Goal: Information Seeking & Learning: Learn about a topic

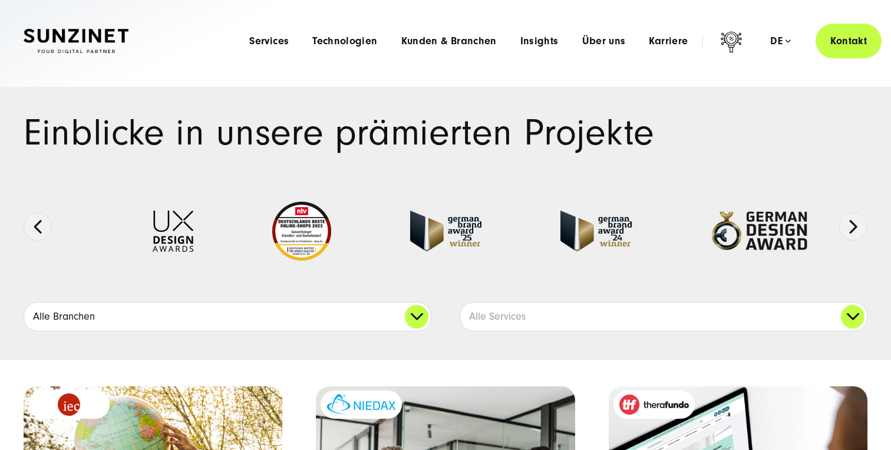
click at [225, 307] on link "Alle Branchen" at bounding box center [227, 316] width 407 height 28
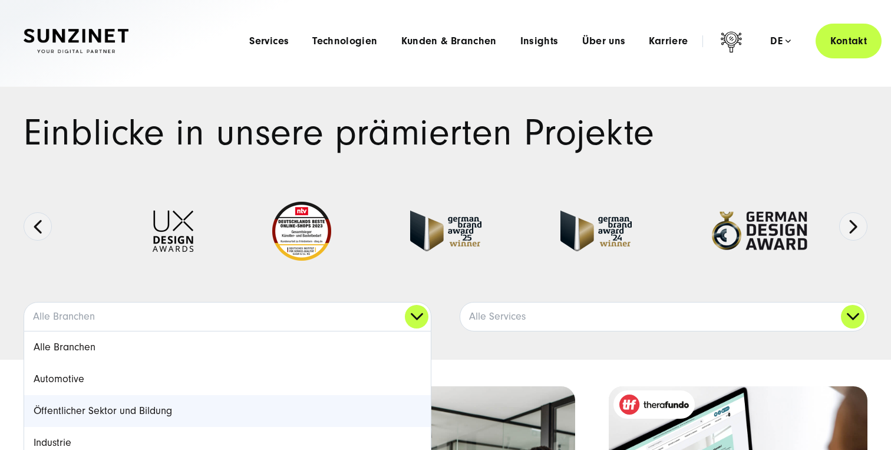
click at [183, 405] on link "Öffentlicher Sektor und Bildung" at bounding box center [227, 411] width 407 height 32
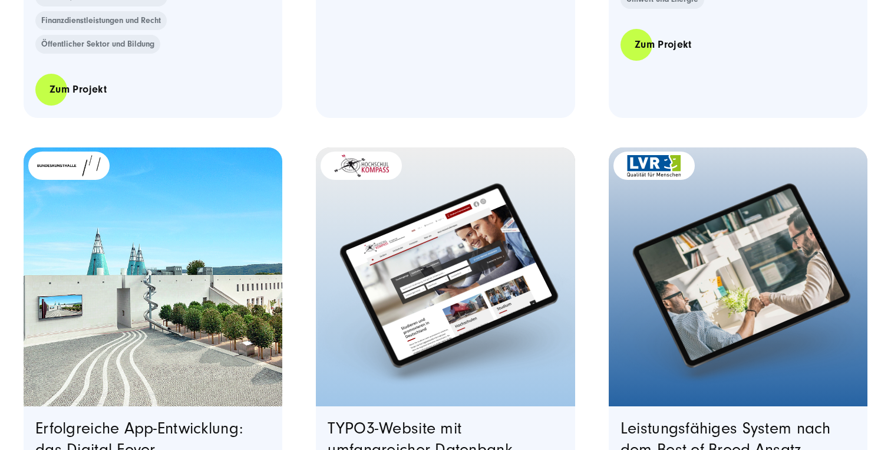
scroll to position [1492, 0]
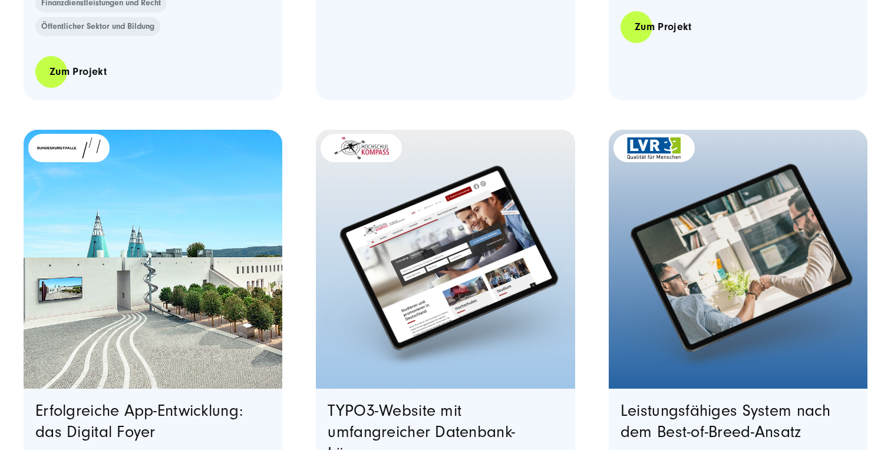
click at [642, 249] on img "Featured image: Zwei Männer mit Brille sitzen nebeneinander an Schreibtischen i…" at bounding box center [738, 259] width 264 height 264
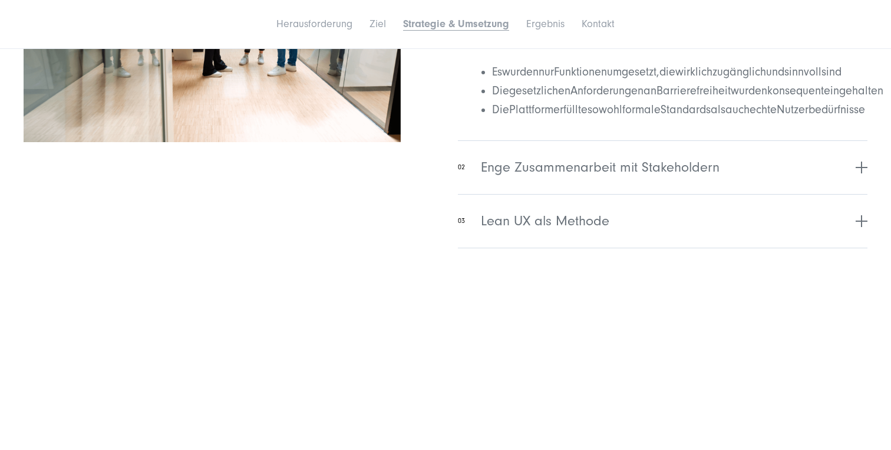
scroll to position [2743, 0]
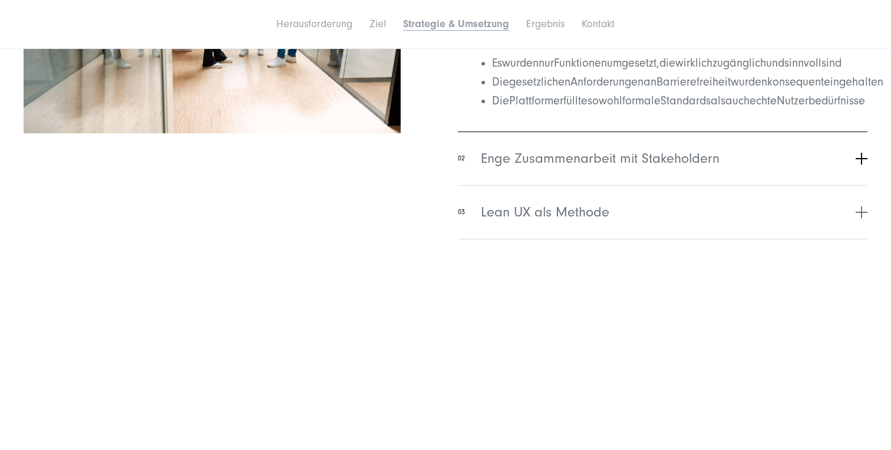
click at [847, 185] on button "02 Enge Zusammenarbeit mit Stakeholdern" at bounding box center [663, 158] width 410 height 54
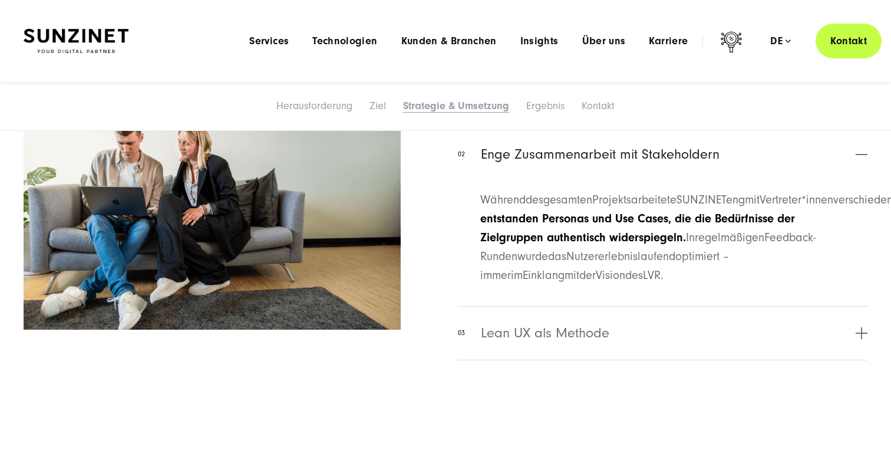
scroll to position [2545, 0]
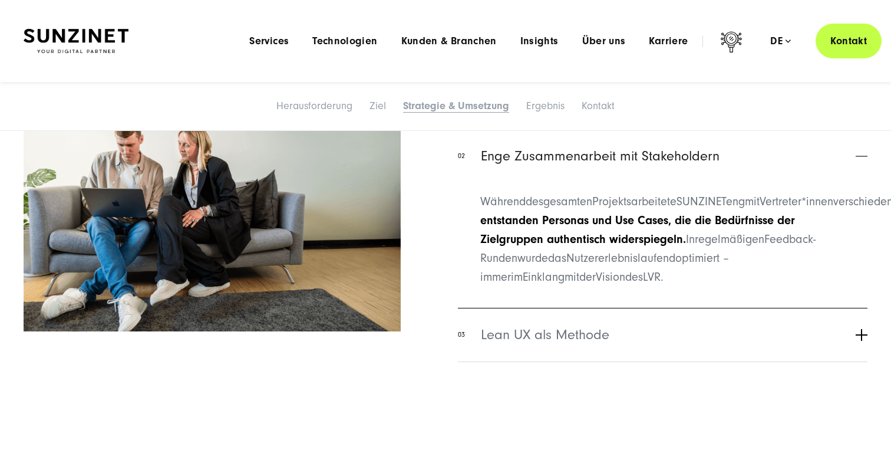
click at [697, 360] on button "03 Lean UX als Methode" at bounding box center [663, 335] width 410 height 54
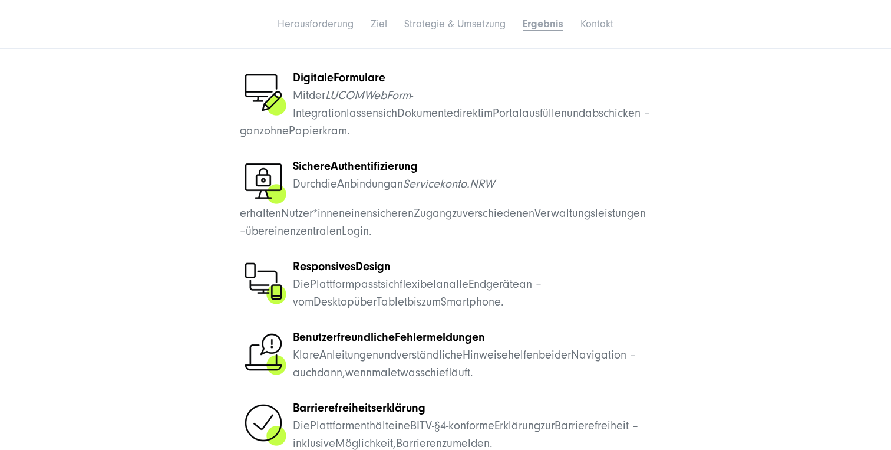
scroll to position [3781, 0]
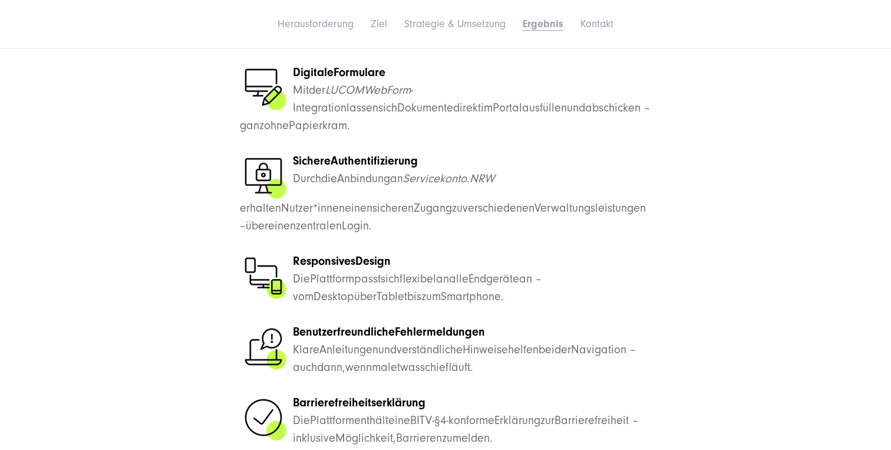
click at [685, 97] on div "Ergebnis & Mehrwert Mehr Nutzerfreundlichkeit und Barrierefreiheit für öffentli…" at bounding box center [446, 39] width 844 height 1310
click at [691, 97] on div "Ergebnis & Mehrwert Mehr Nutzerfreundlichkeit und Barrierefreiheit für öffentli…" at bounding box center [446, 39] width 844 height 1310
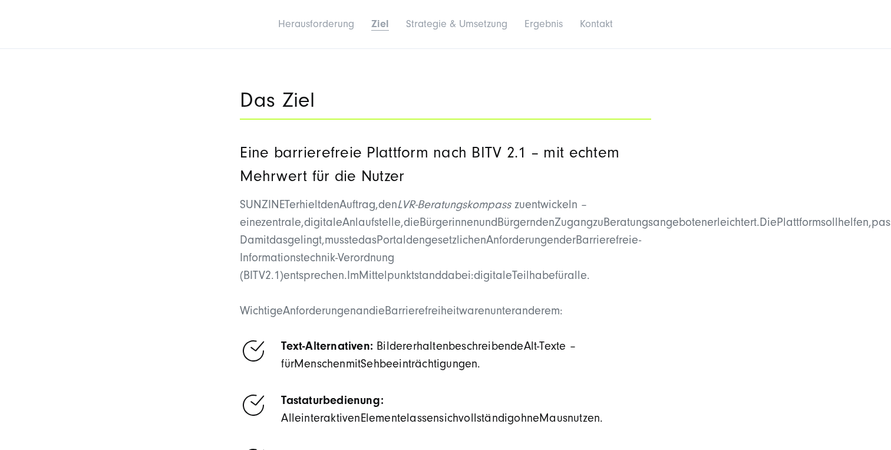
scroll to position [1541, 0]
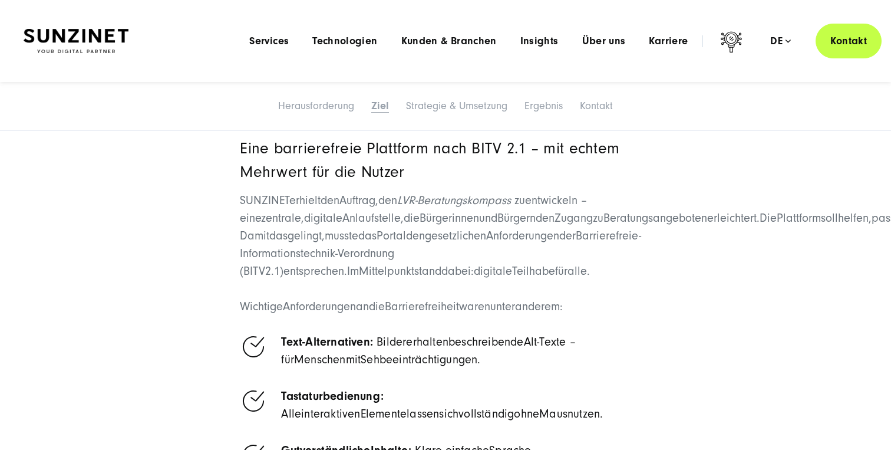
click at [673, 232] on div "Das Ziel Eine barrierefreie Plattform nach BITV 2.1 – mit echtem Mehrwert für d…" at bounding box center [446, 392] width 844 height 641
